Goal: Task Accomplishment & Management: Manage account settings

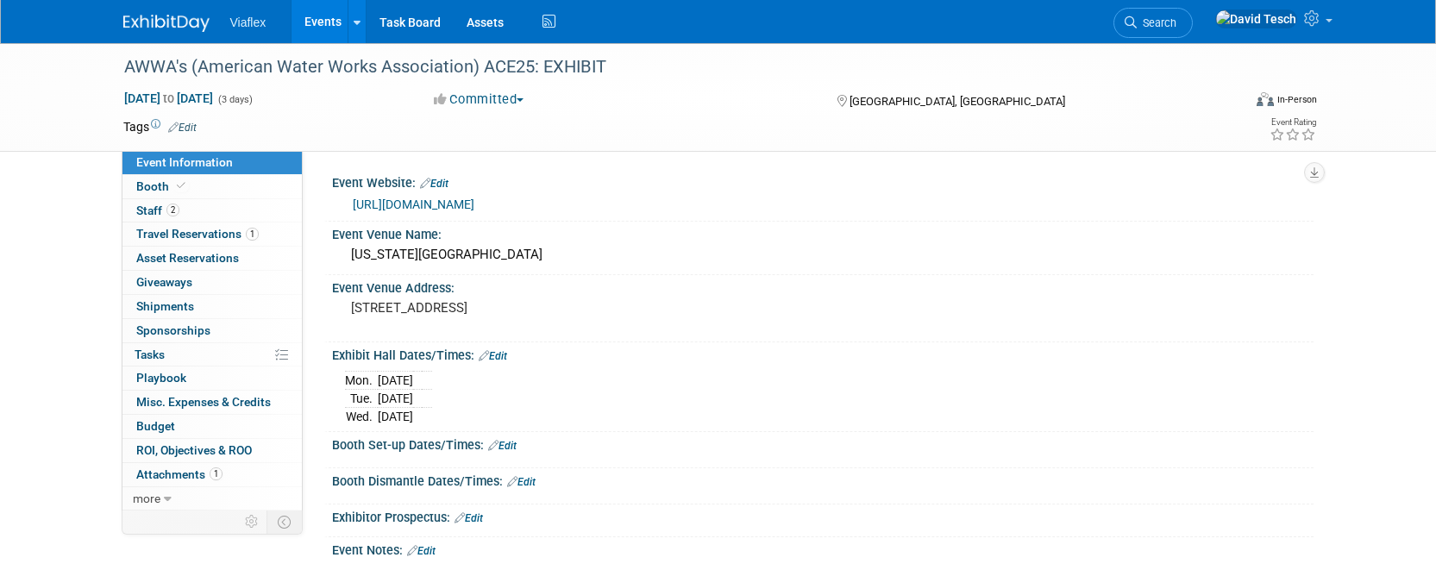
click at [323, 18] on link "Events" at bounding box center [322, 21] width 63 height 43
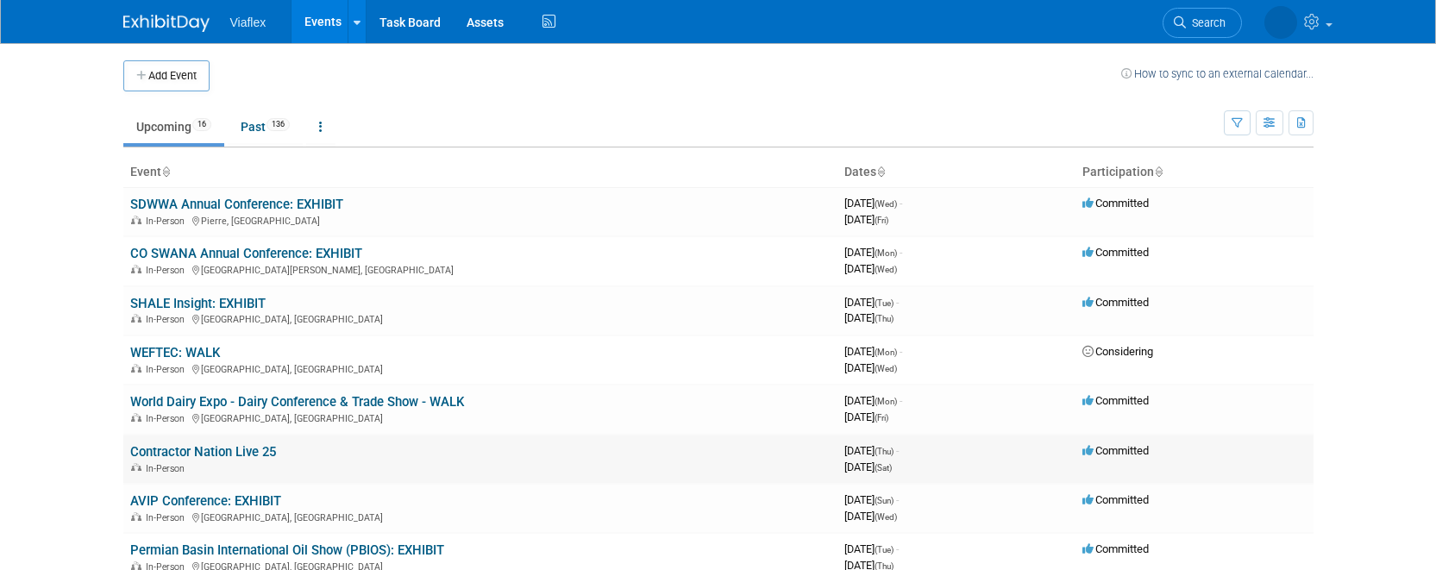
click at [221, 454] on link "Contractor Nation Live 25" at bounding box center [203, 452] width 146 height 16
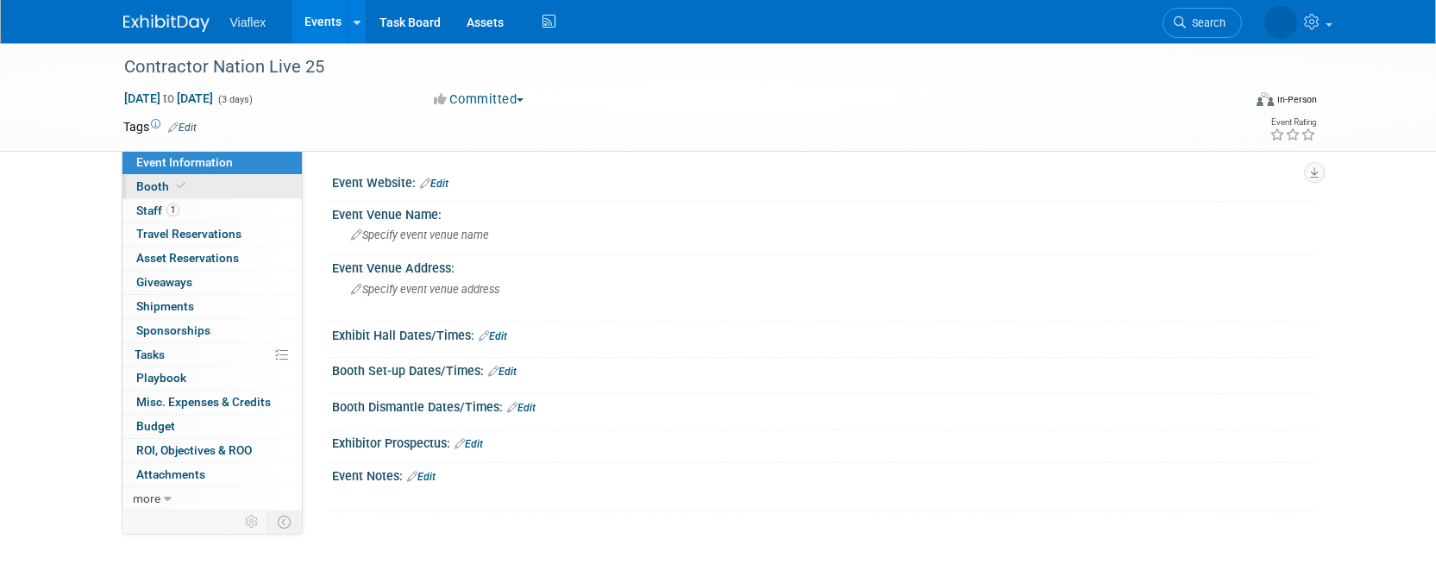
click at [151, 185] on span "Booth" at bounding box center [162, 186] width 53 height 14
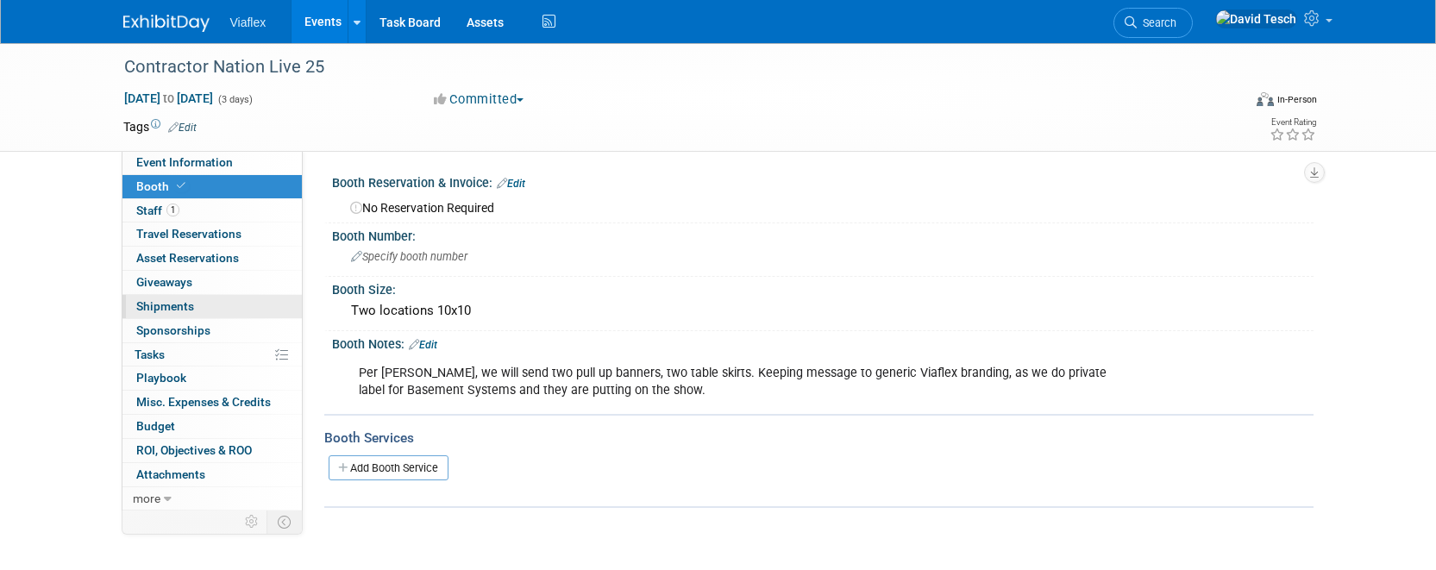
click at [182, 305] on span "Shipments 0" at bounding box center [165, 306] width 58 height 14
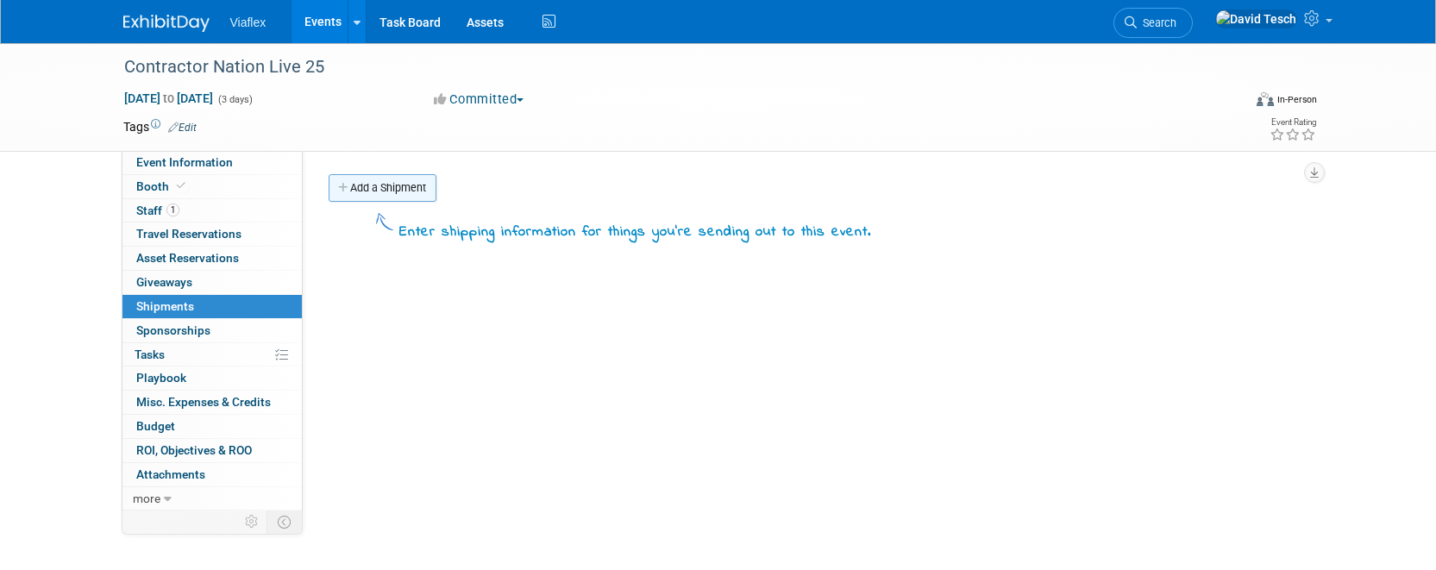
click at [389, 187] on link "Add a Shipment" at bounding box center [383, 188] width 108 height 28
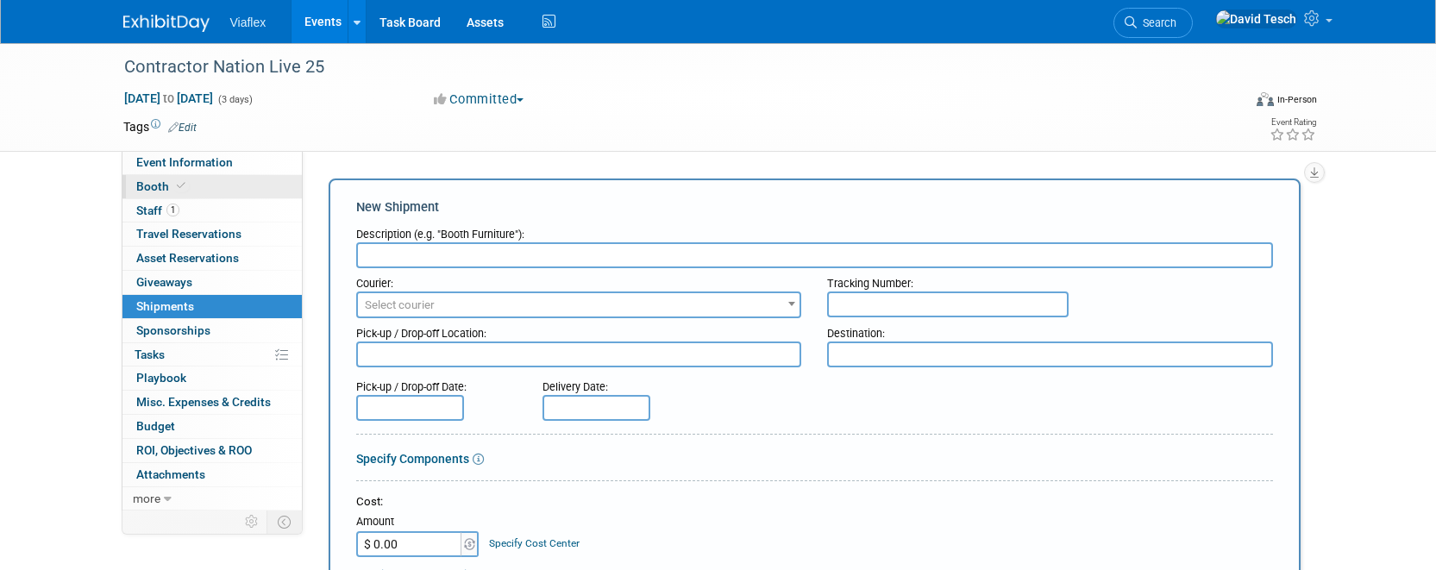
click at [150, 182] on span "Booth" at bounding box center [162, 186] width 53 height 14
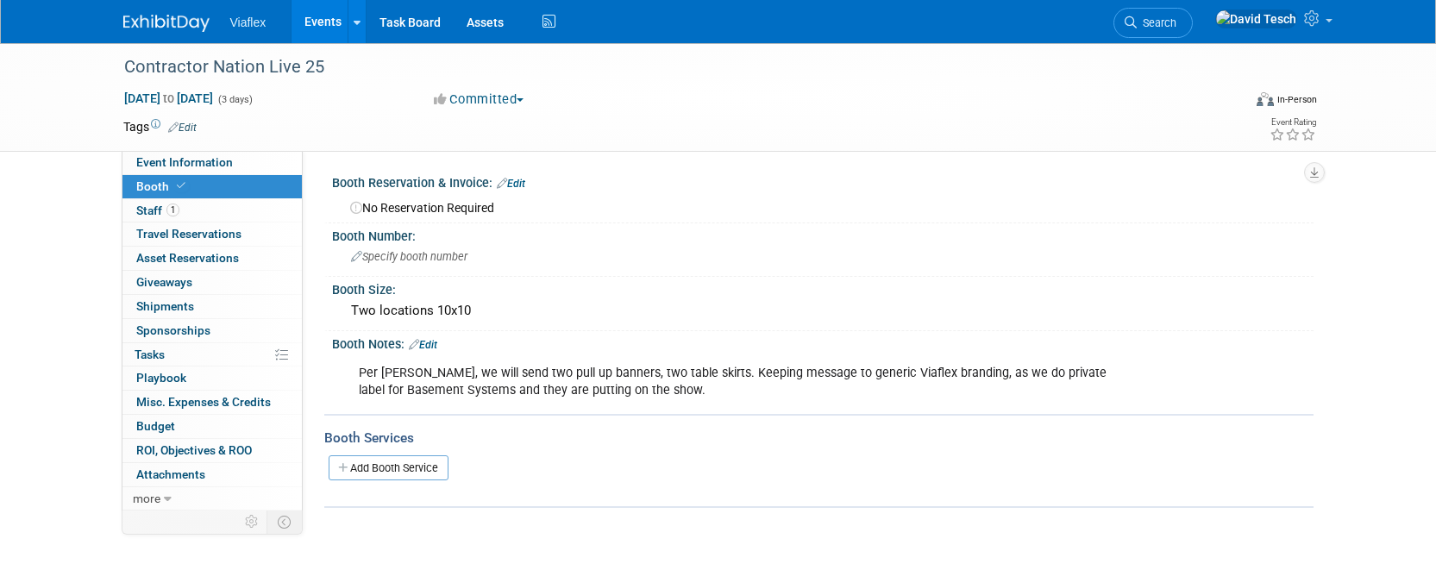
click at [431, 344] on link "Edit" at bounding box center [423, 345] width 28 height 12
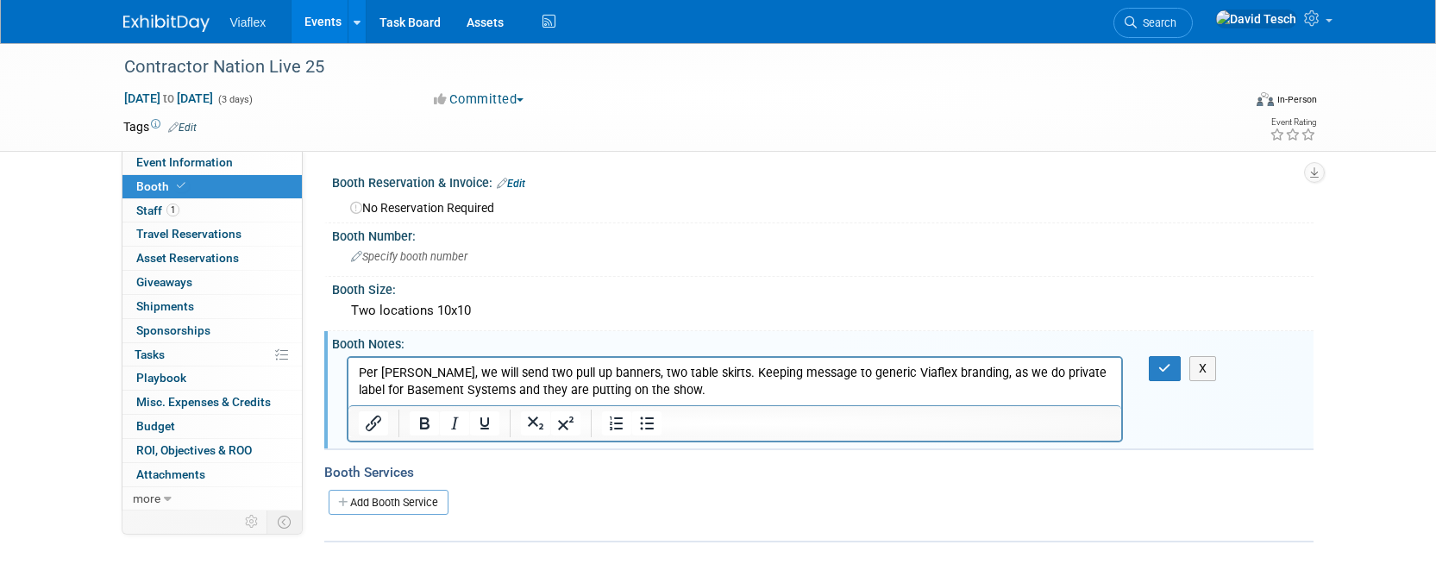
click at [682, 391] on p "Per Roland, we will send two pull up banners, two table skirts. Keeping message…" at bounding box center [735, 381] width 754 height 34
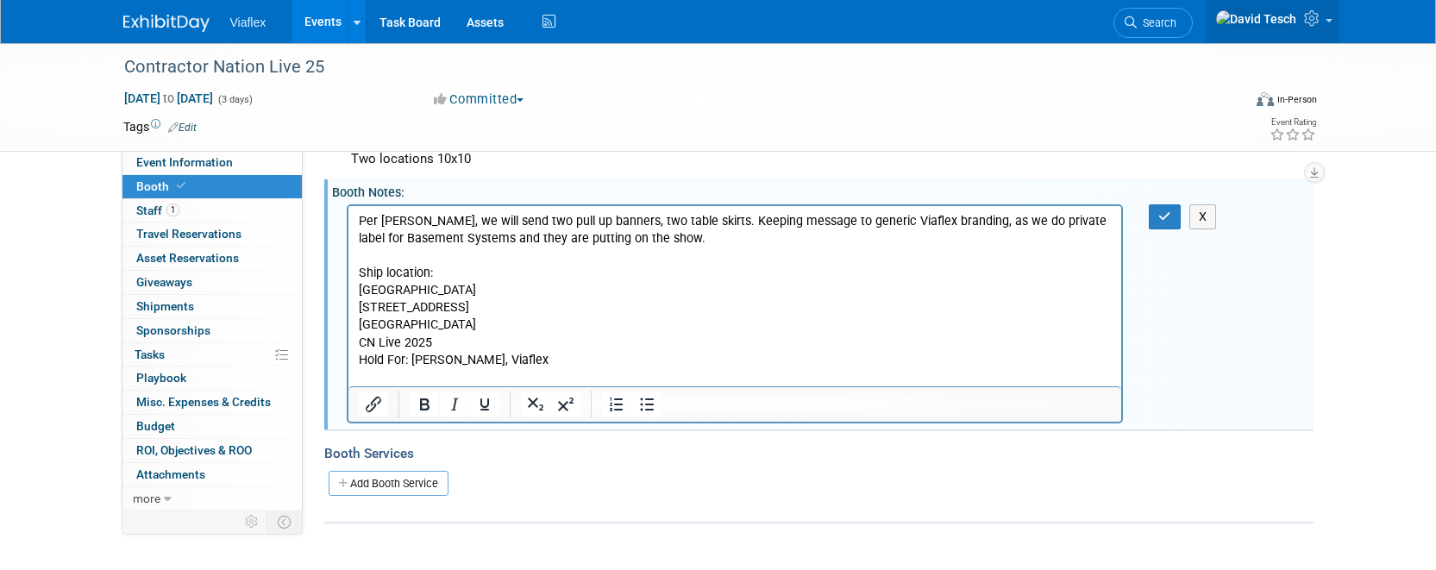
scroll to position [135, 0]
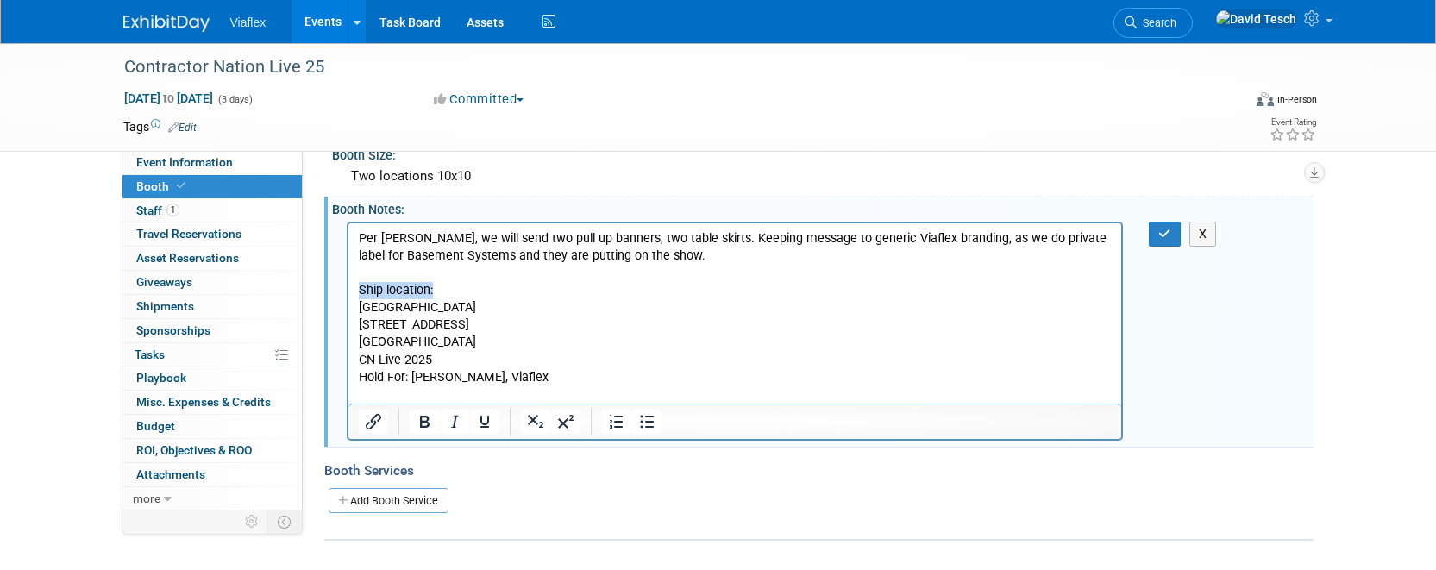
drag, startPoint x: 441, startPoint y: 291, endPoint x: 339, endPoint y: 290, distance: 101.7
click at [347, 290] on html "Per Roland, we will send two pull up banners, two table skirts. Keeping message…" at bounding box center [733, 312] width 773 height 180
click at [425, 425] on icon "Bold" at bounding box center [424, 421] width 21 height 21
click at [597, 313] on p "Hartford Marriott Downtown" at bounding box center [735, 306] width 754 height 17
click at [372, 268] on p "Rich Text Area. Press ALT-0 for help." at bounding box center [735, 272] width 754 height 17
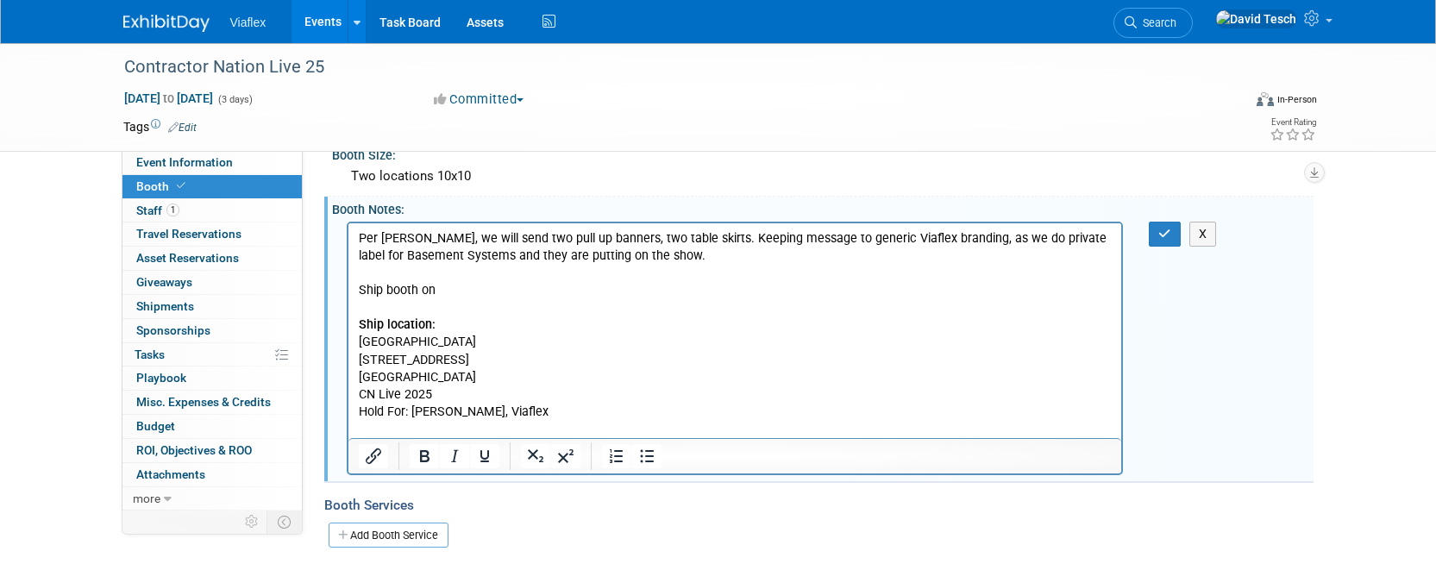
scroll to position [134, 0]
click at [466, 297] on p "Ship booth on 9/26" at bounding box center [735, 290] width 754 height 17
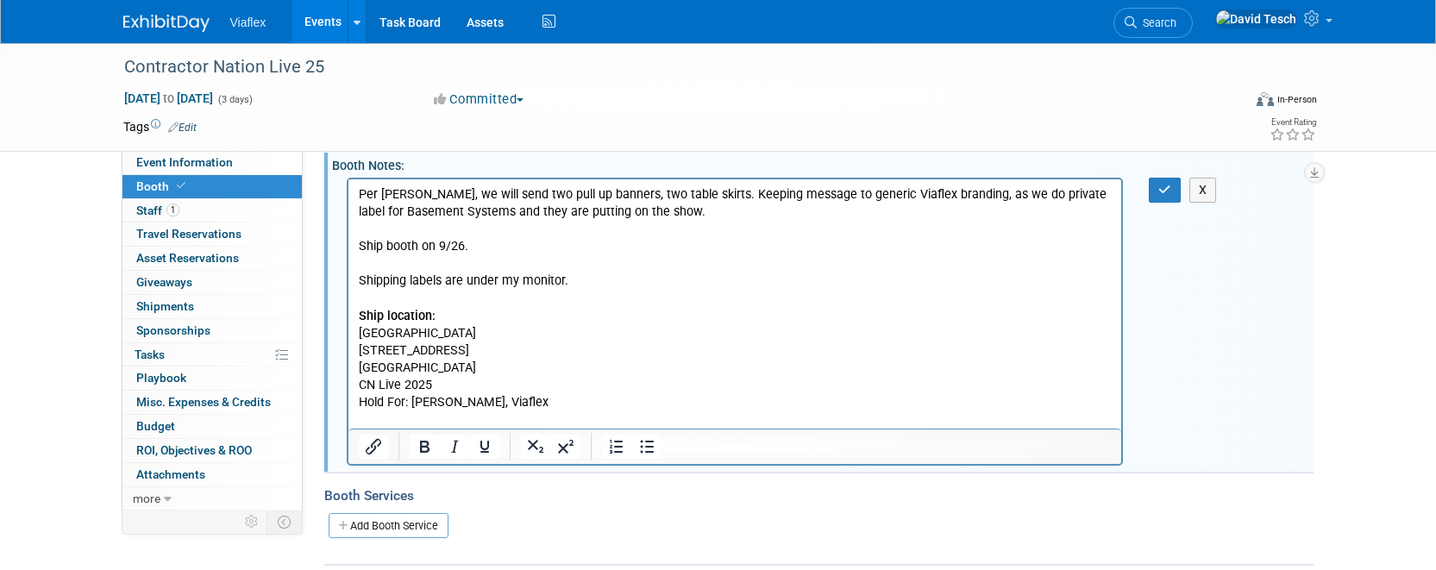
scroll to position [109, 0]
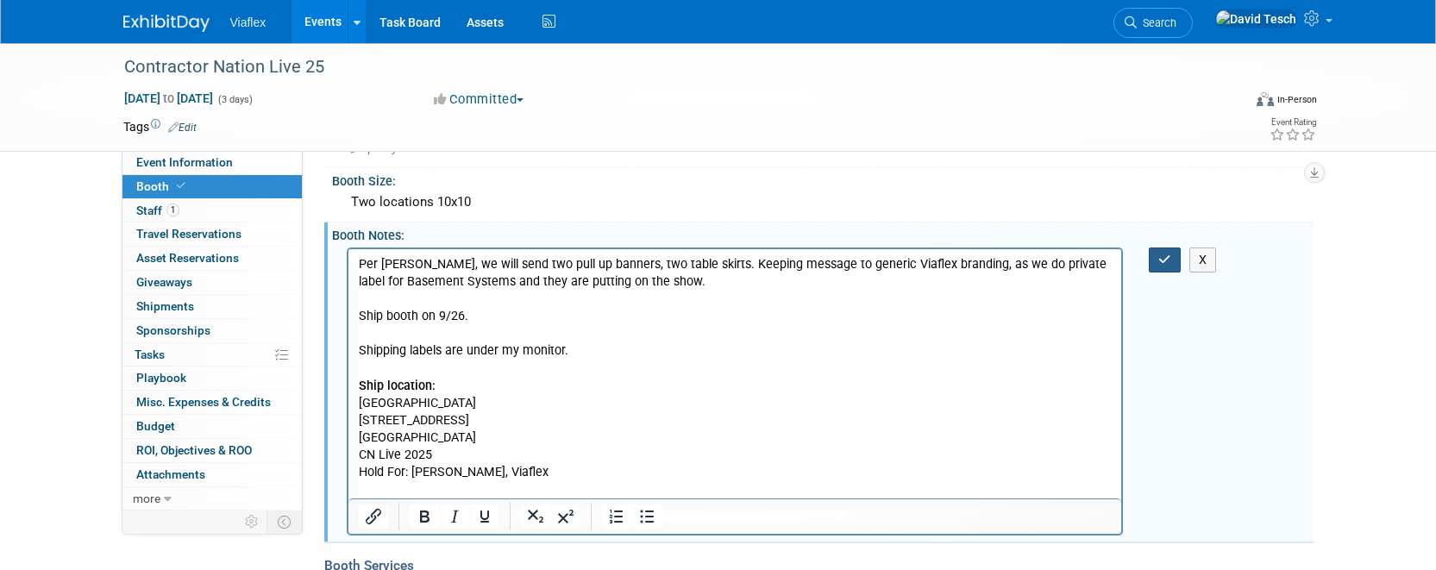
click at [1163, 262] on icon "button" at bounding box center [1164, 259] width 13 height 12
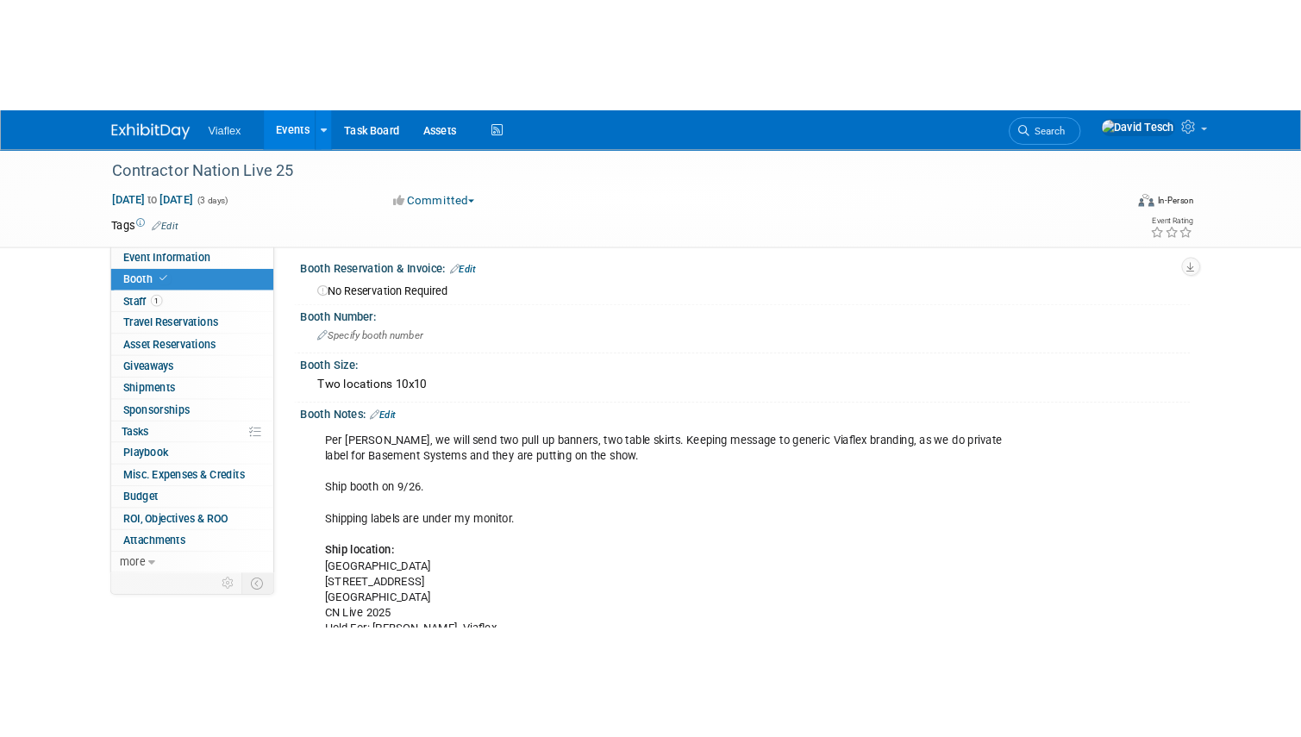
scroll to position [3, 0]
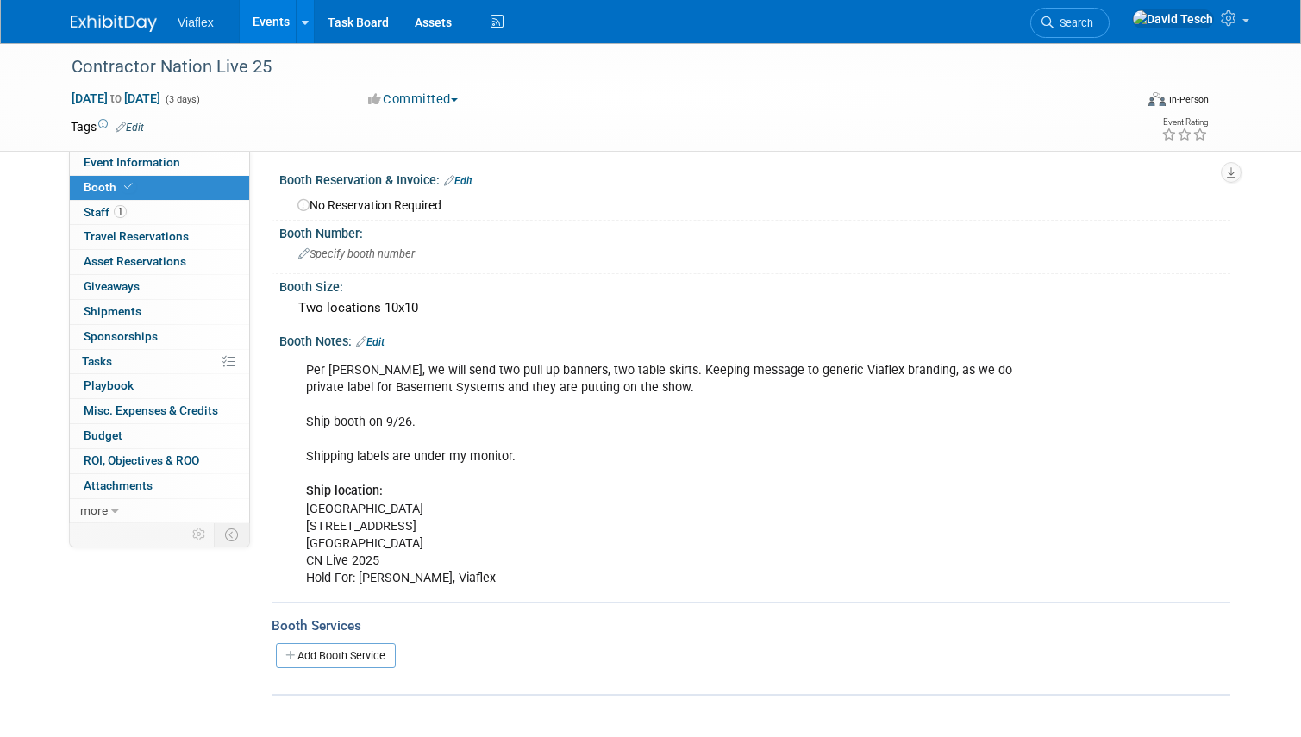
click at [260, 16] on link "Events" at bounding box center [271, 21] width 63 height 43
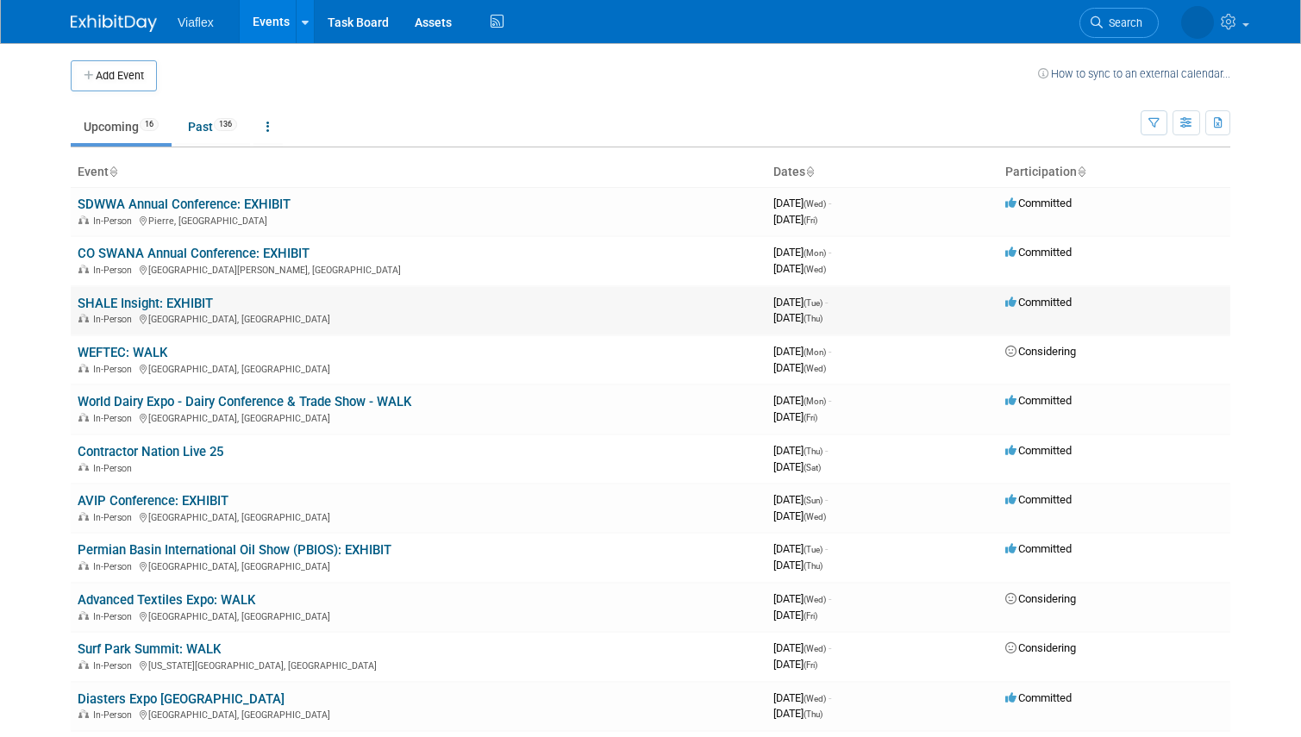
click at [203, 306] on link "SHALE Insight: EXHIBIT" at bounding box center [145, 304] width 135 height 16
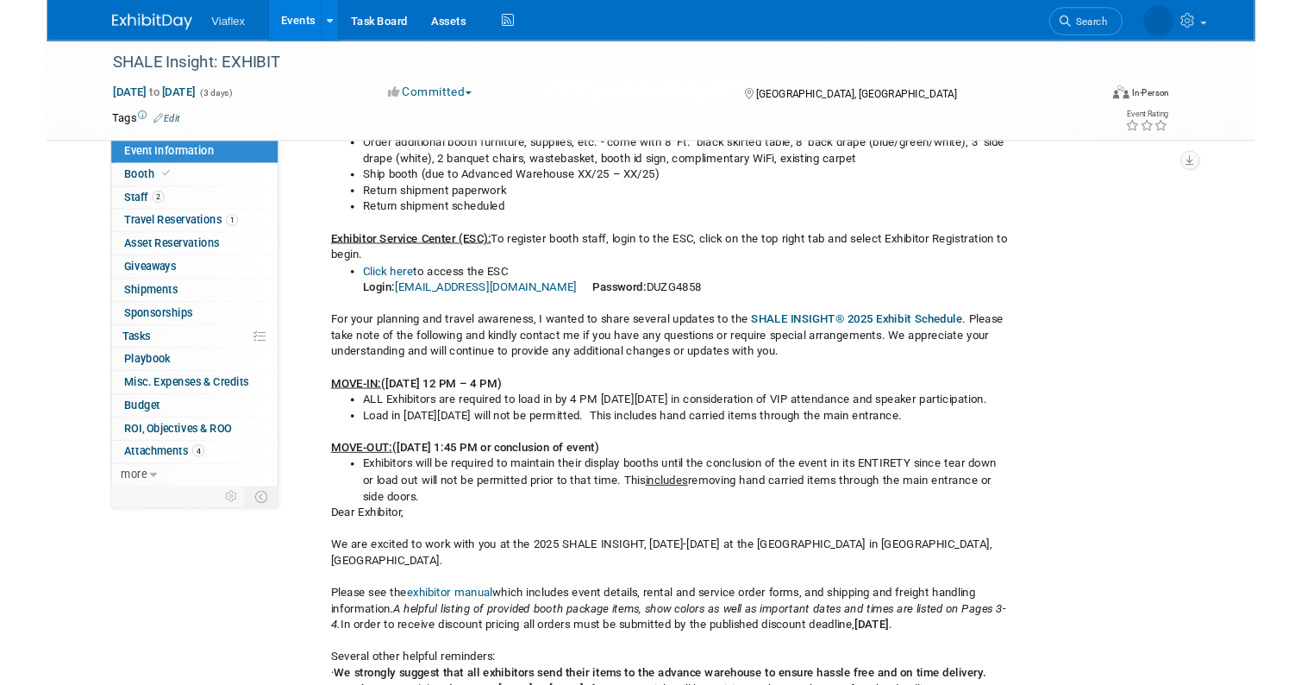
scroll to position [498, 0]
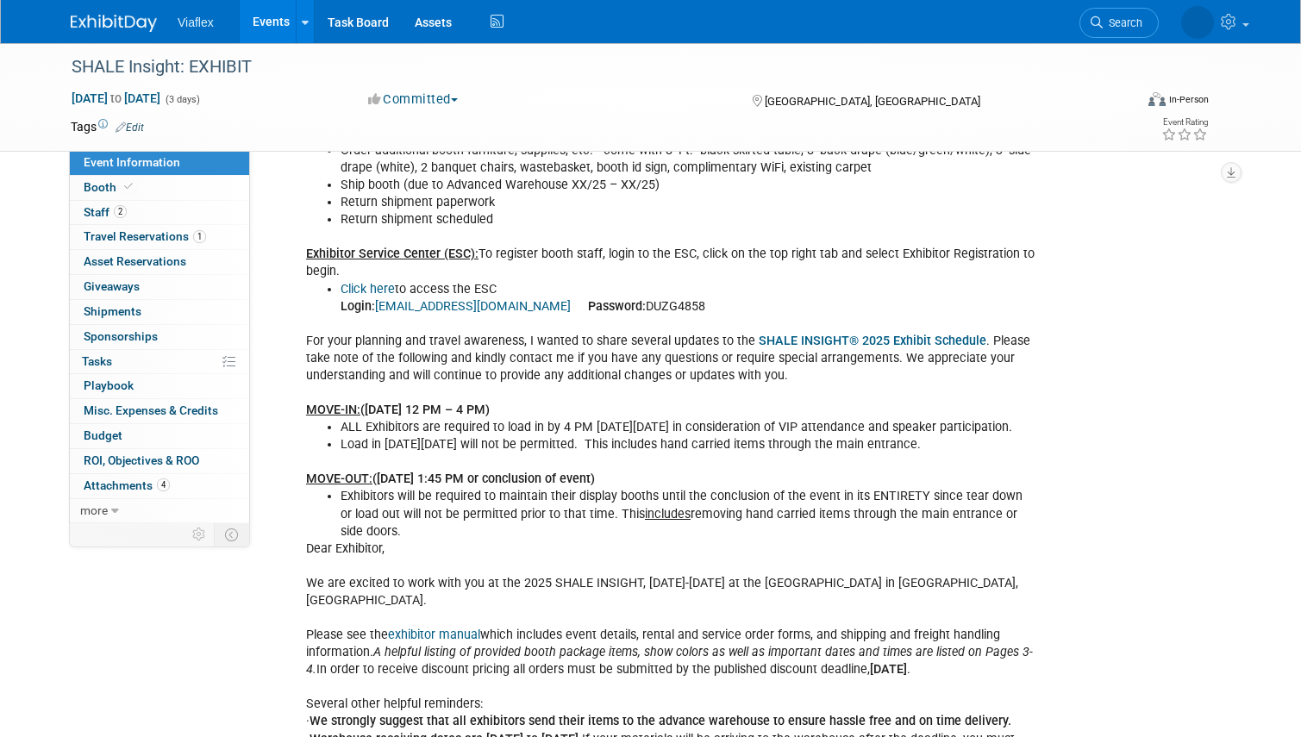
click at [449, 628] on link "exhibitor manual" at bounding box center [434, 635] width 92 height 15
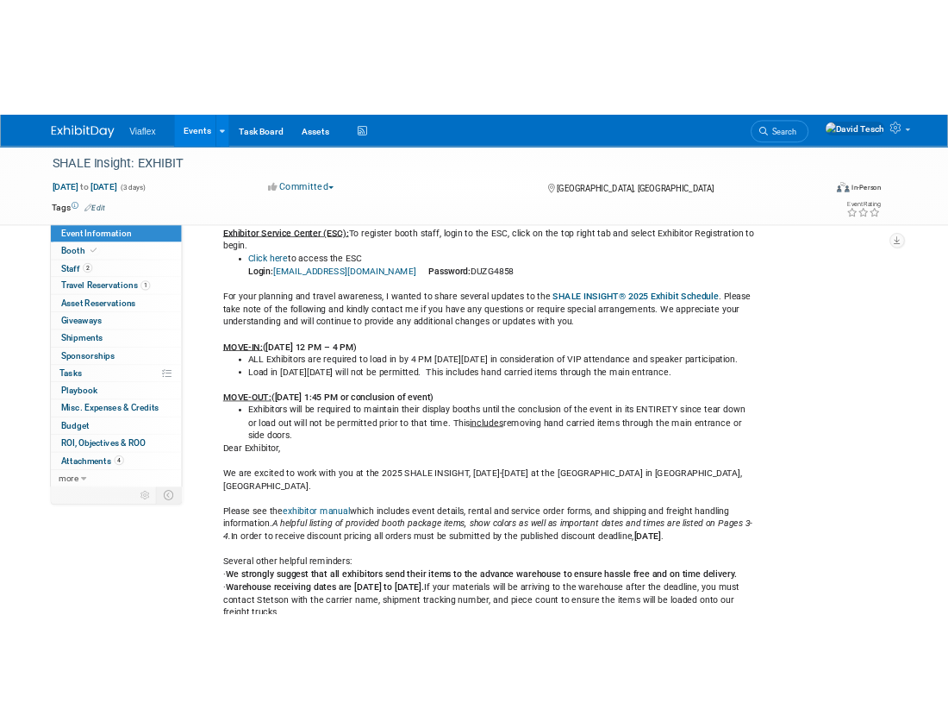
scroll to position [588, 0]
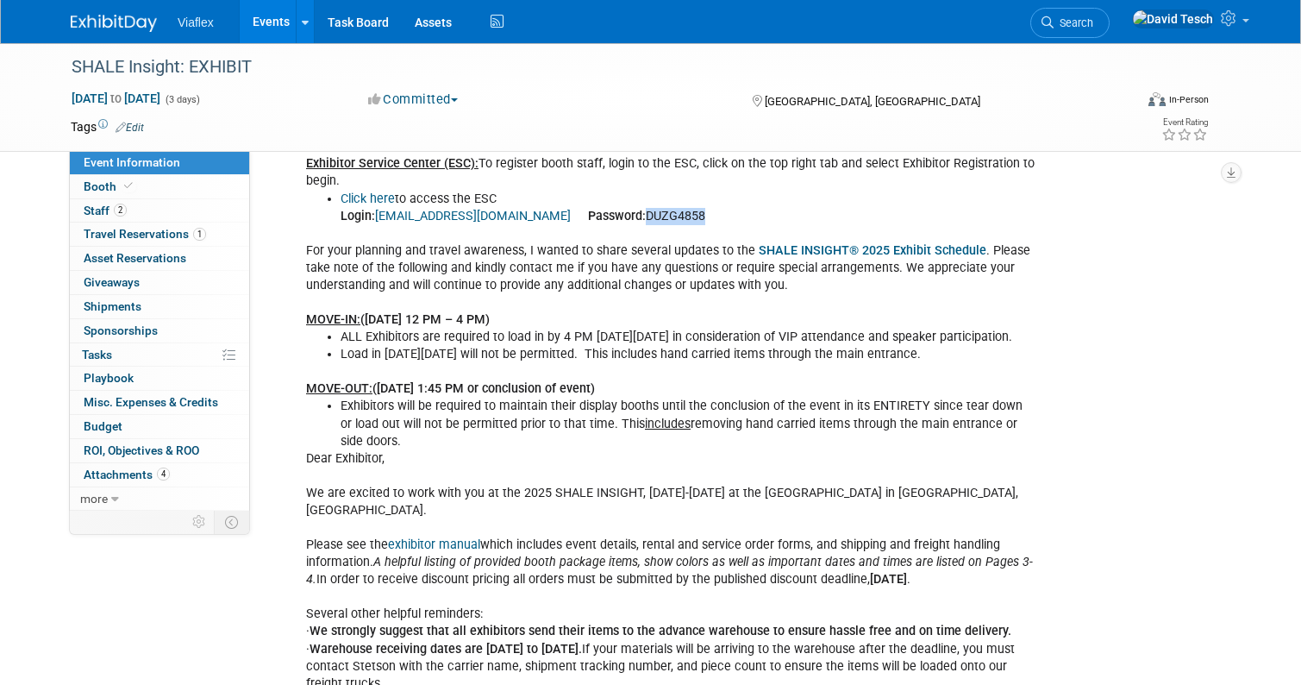
drag, startPoint x: 650, startPoint y: 212, endPoint x: 583, endPoint y: 220, distance: 67.7
click at [583, 220] on li "Click here to access the ESC Login: Marketing@viaflex.com Password: DUZG4858" at bounding box center [688, 208] width 695 height 34
copy li "DUZG4858"
drag, startPoint x: 837, startPoint y: 210, endPoint x: 574, endPoint y: 186, distance: 264.1
click at [833, 210] on li "Click here to access the ESC Login: Marketing@viaflex.com Password: DUZG4858" at bounding box center [688, 208] width 695 height 34
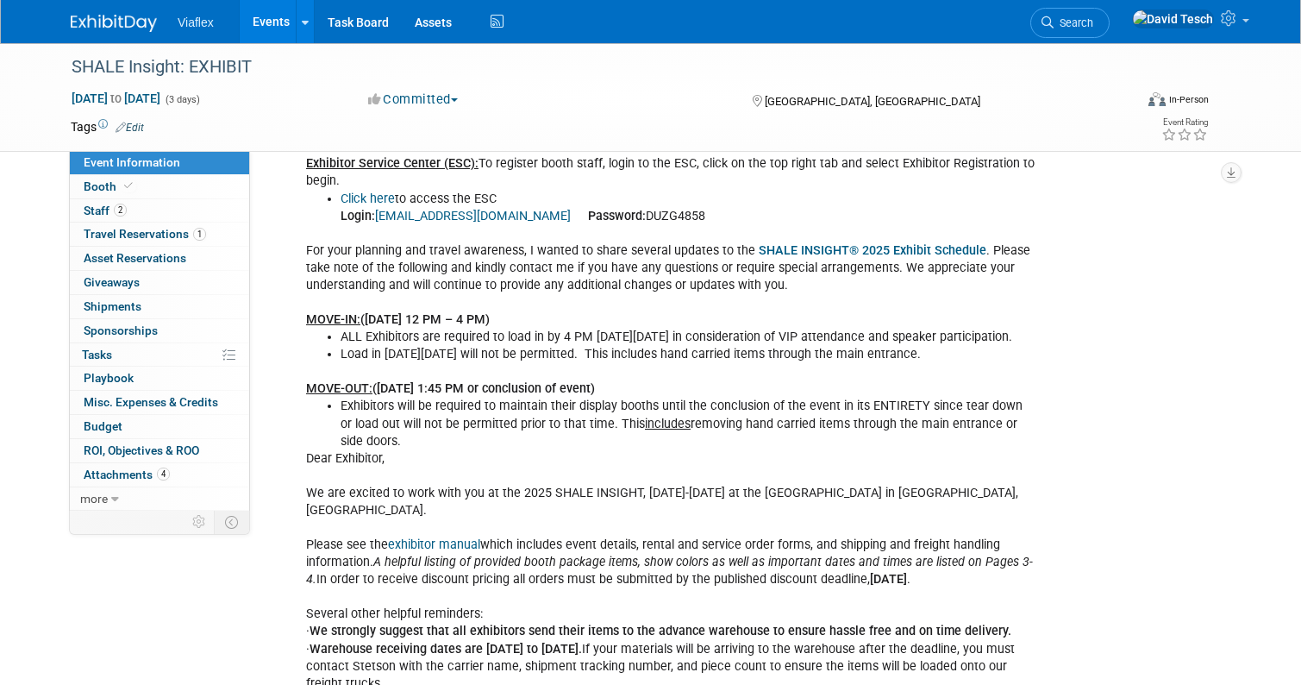
click at [376, 197] on link "Click here" at bounding box center [368, 198] width 54 height 15
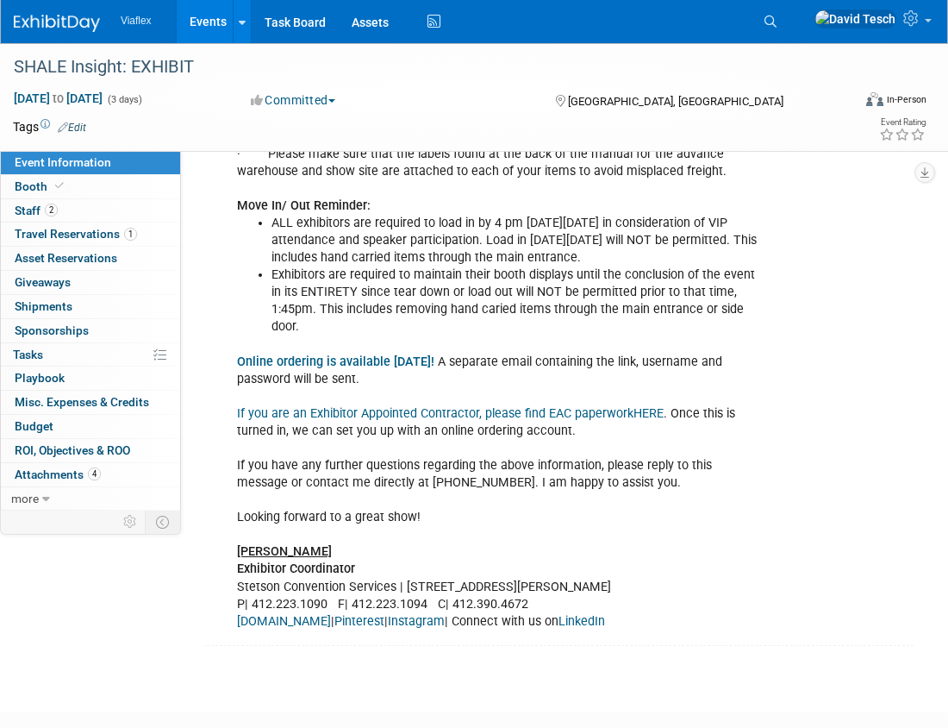
scroll to position [1306, 0]
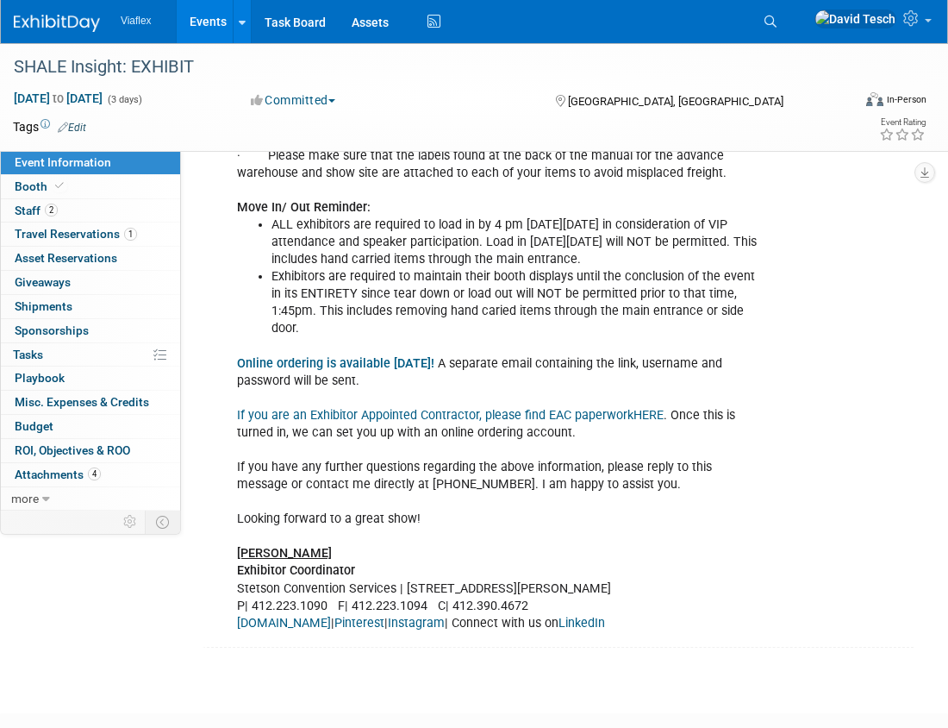
click at [284, 560] on u "Jake Nuttridge" at bounding box center [284, 553] width 95 height 15
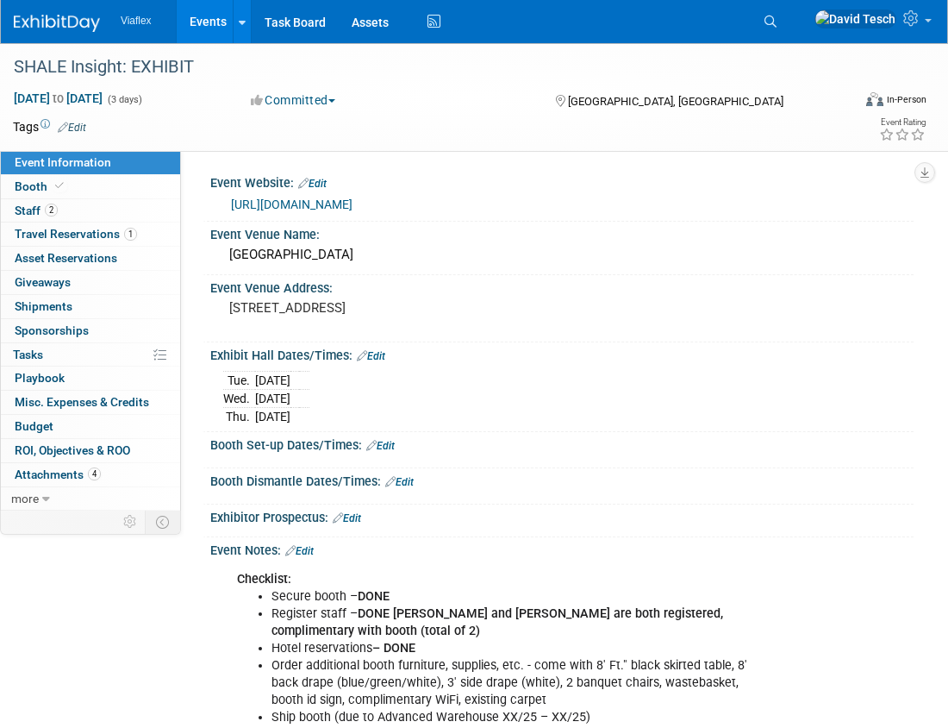
click at [353, 202] on link "https://marcelluscoalition.org/shale-insight/" at bounding box center [292, 204] width 122 height 14
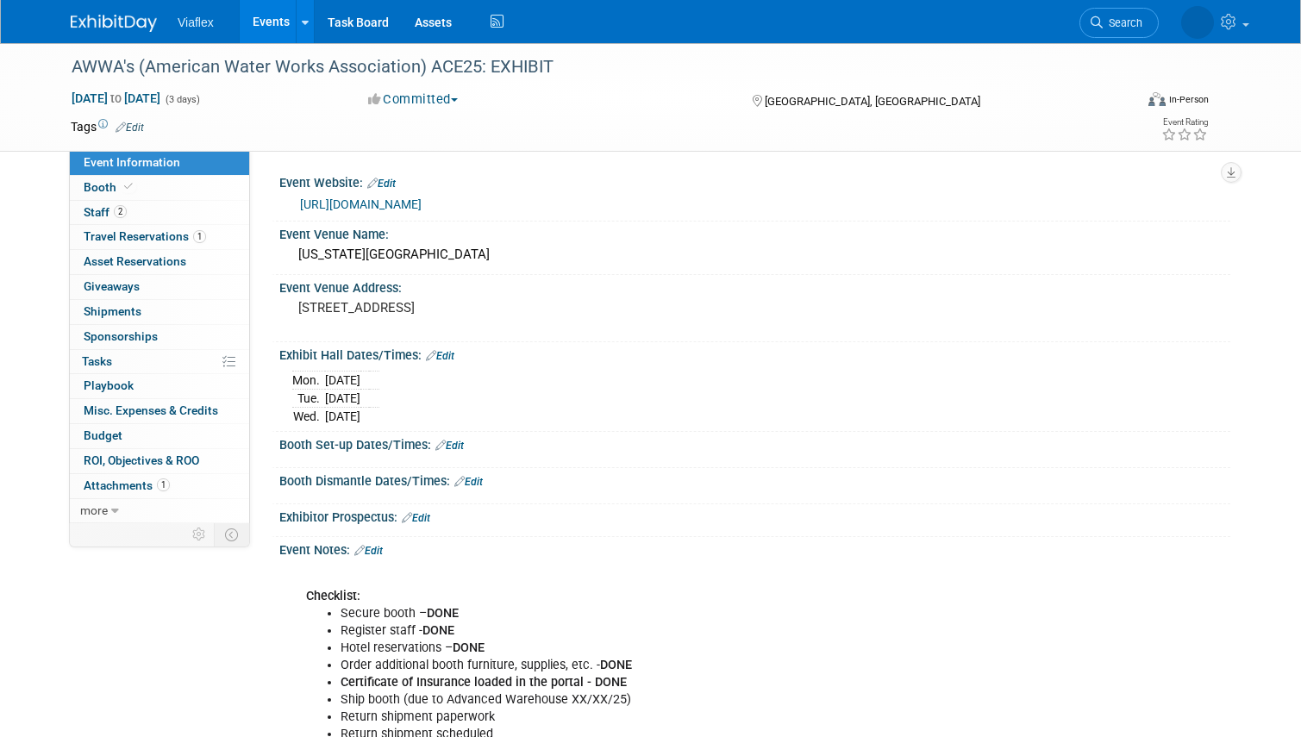
click at [280, 20] on link "Events" at bounding box center [271, 21] width 63 height 43
